Goal: Navigation & Orientation: Go to known website

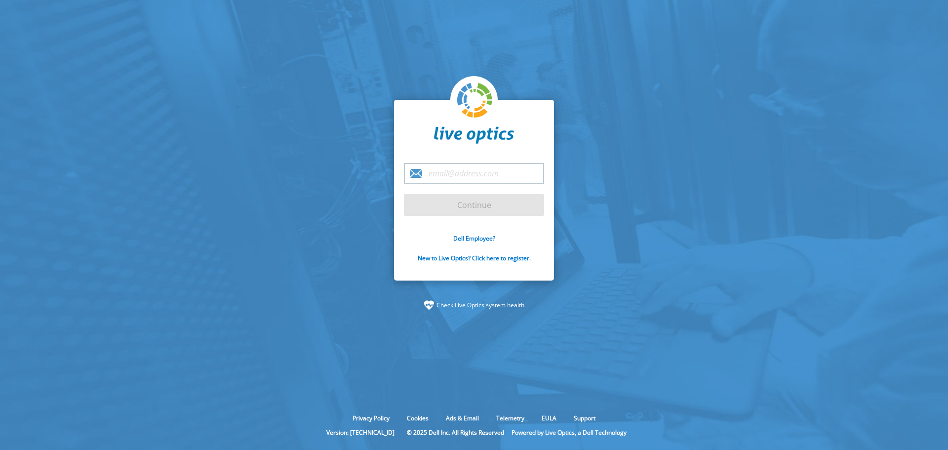
click at [466, 173] on input "email" at bounding box center [474, 173] width 140 height 21
type input "[PERSON_NAME][EMAIL_ADDRESS][PERSON_NAME][DOMAIN_NAME]"
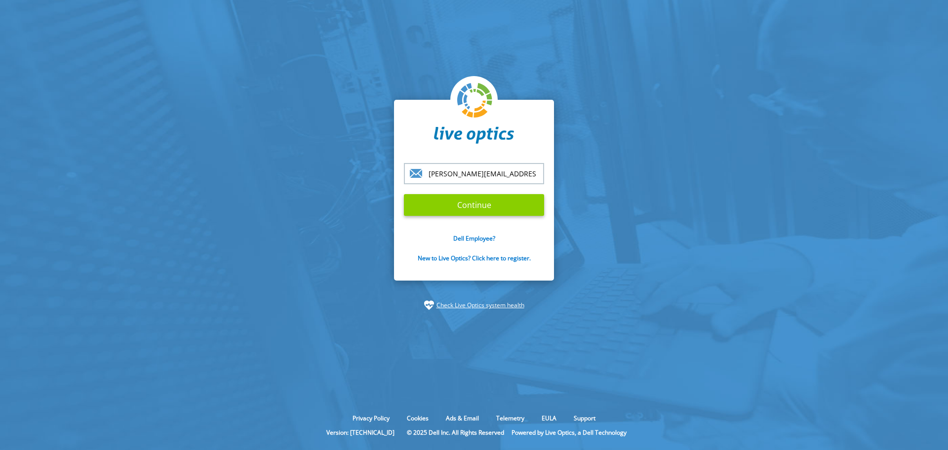
click at [489, 205] on input "Continue" at bounding box center [474, 205] width 140 height 22
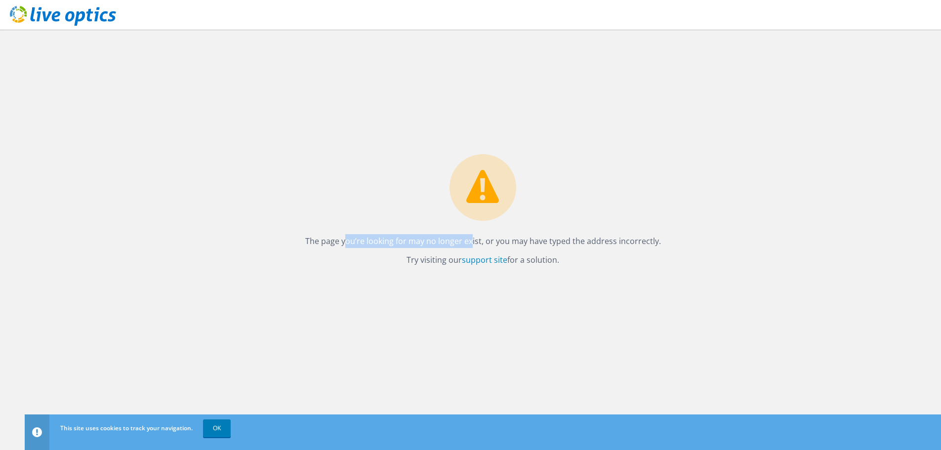
drag, startPoint x: 347, startPoint y: 242, endPoint x: 472, endPoint y: 241, distance: 125.0
click at [472, 241] on p "The page you’re looking for may no longer exist, or you may have typed the addr…" at bounding box center [483, 241] width 356 height 14
click at [84, 16] on use at bounding box center [63, 16] width 106 height 20
